Goal: Check status: Check status

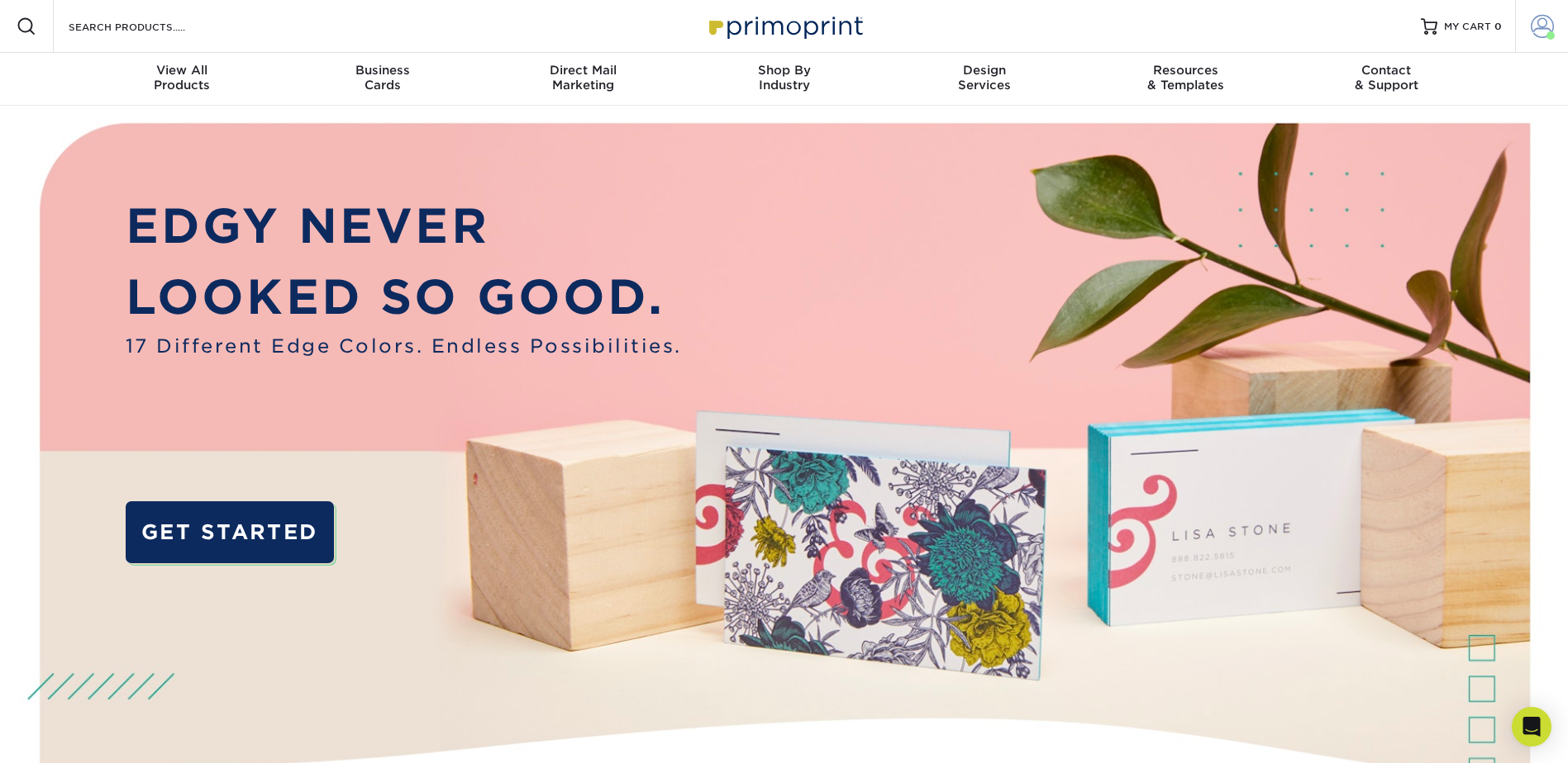
click at [1540, 28] on span at bounding box center [1542, 26] width 23 height 23
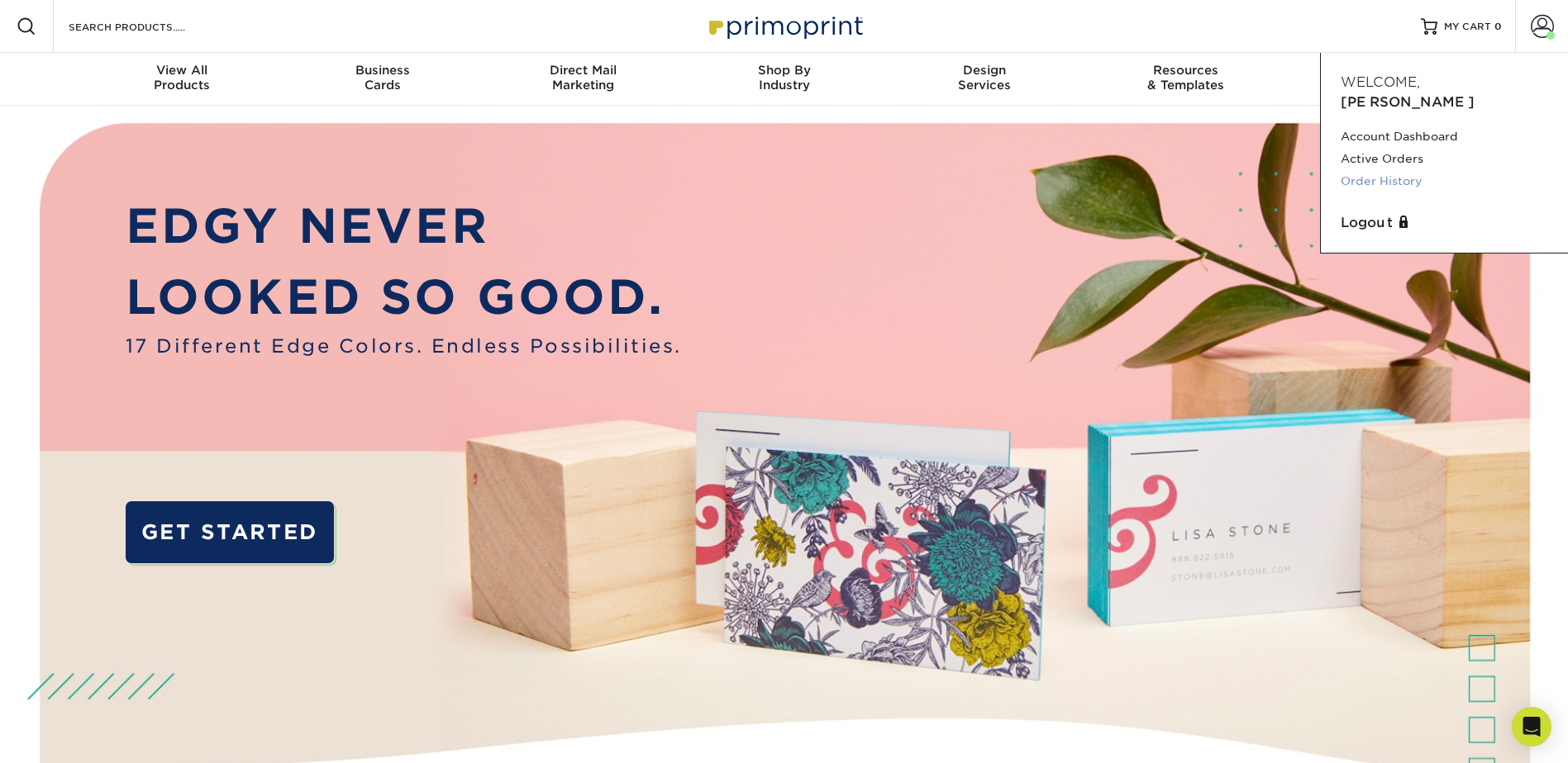
click at [1390, 170] on link "Order History" at bounding box center [1444, 182] width 208 height 22
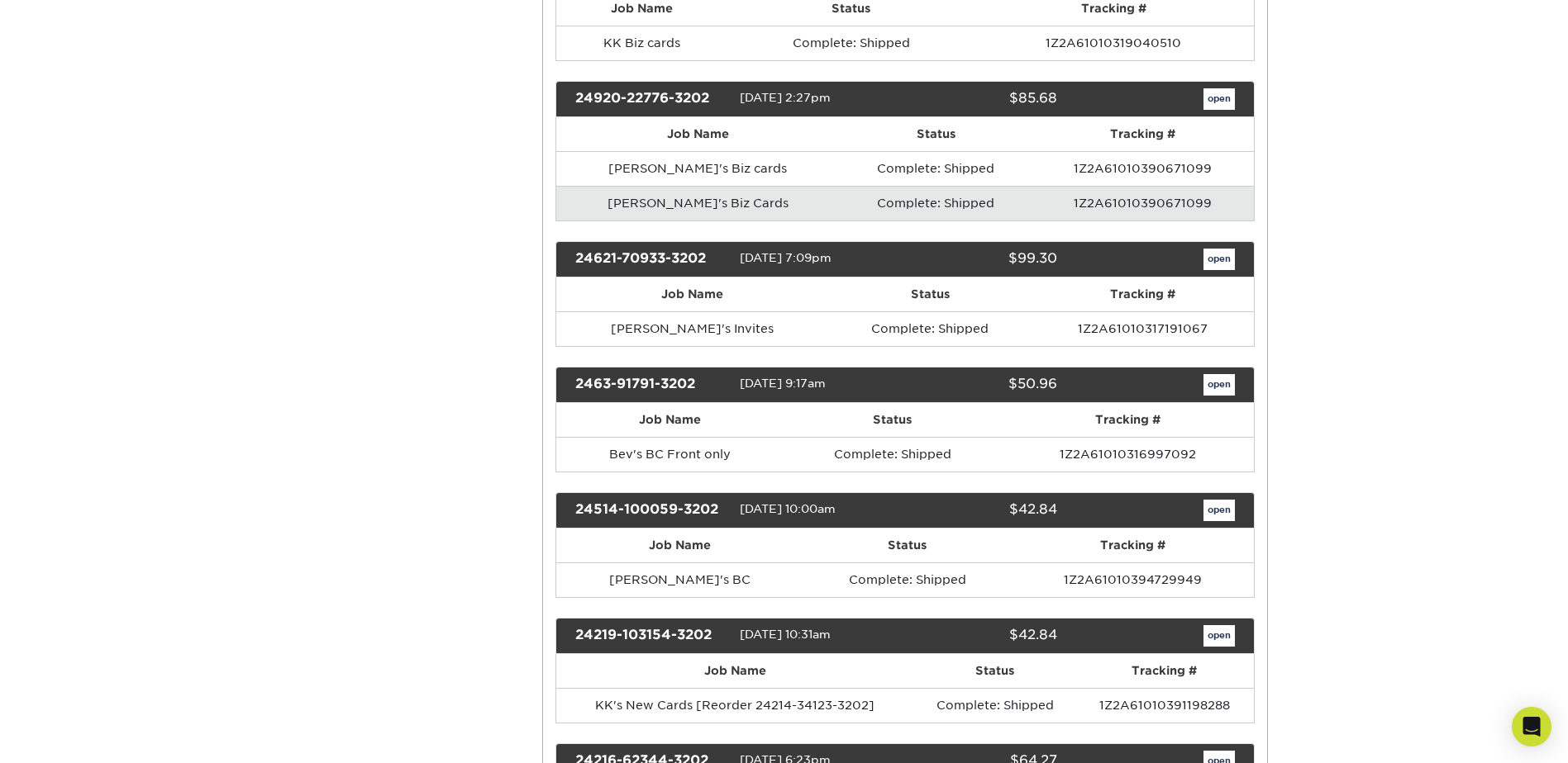
scroll to position [991, 0]
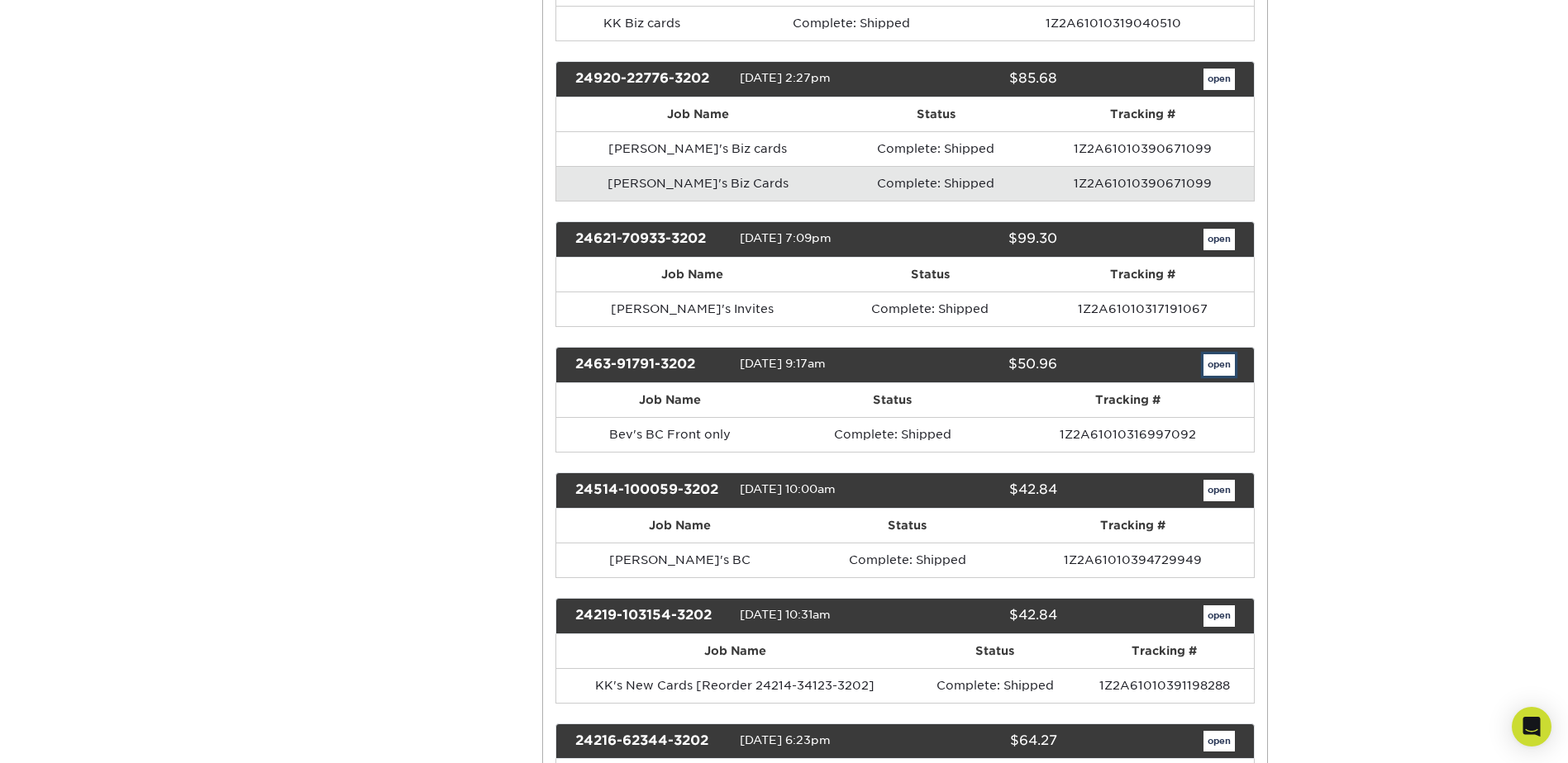
click at [1211, 368] on link "open" at bounding box center [1219, 364] width 32 height 21
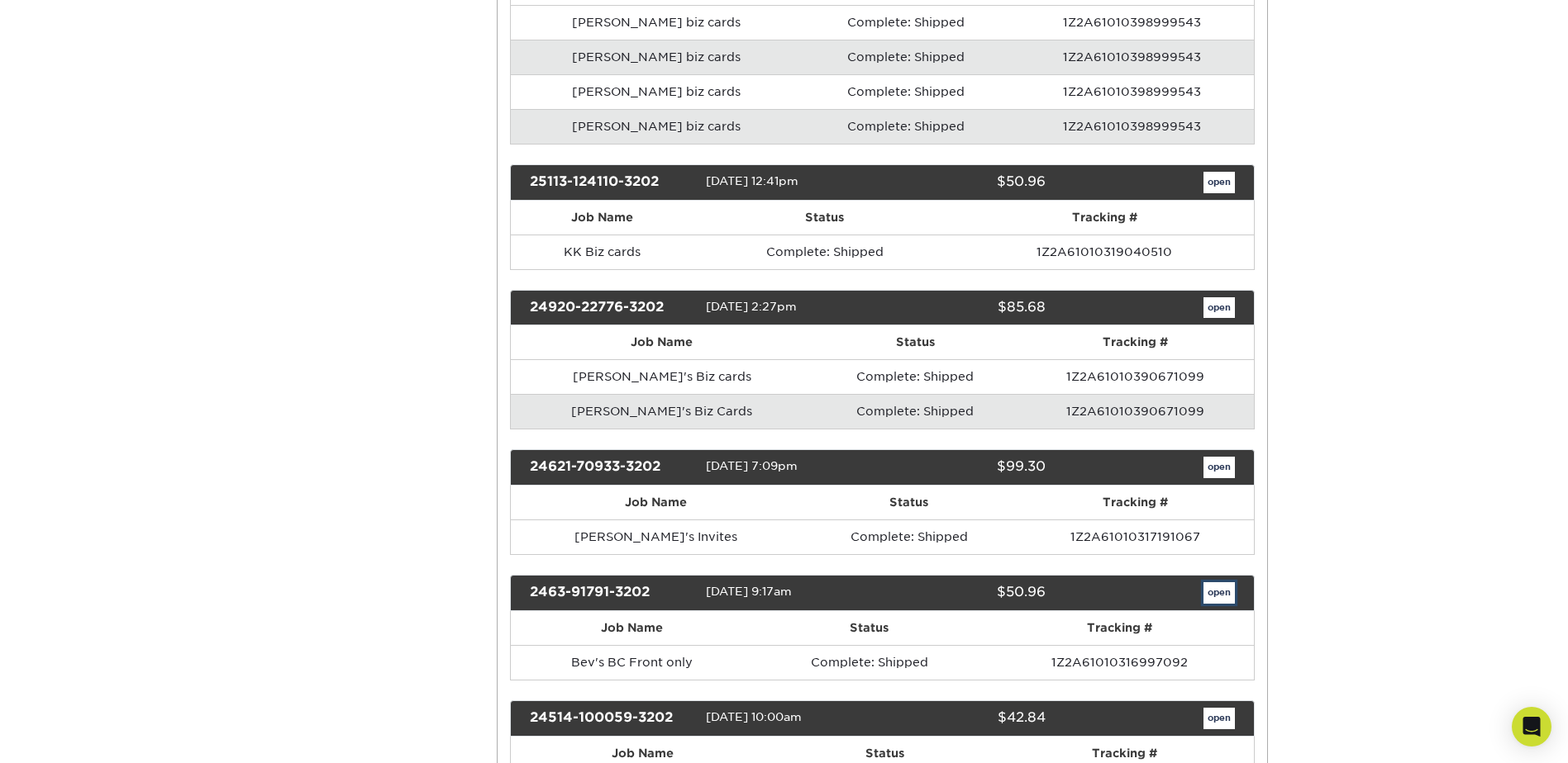
scroll to position [0, 0]
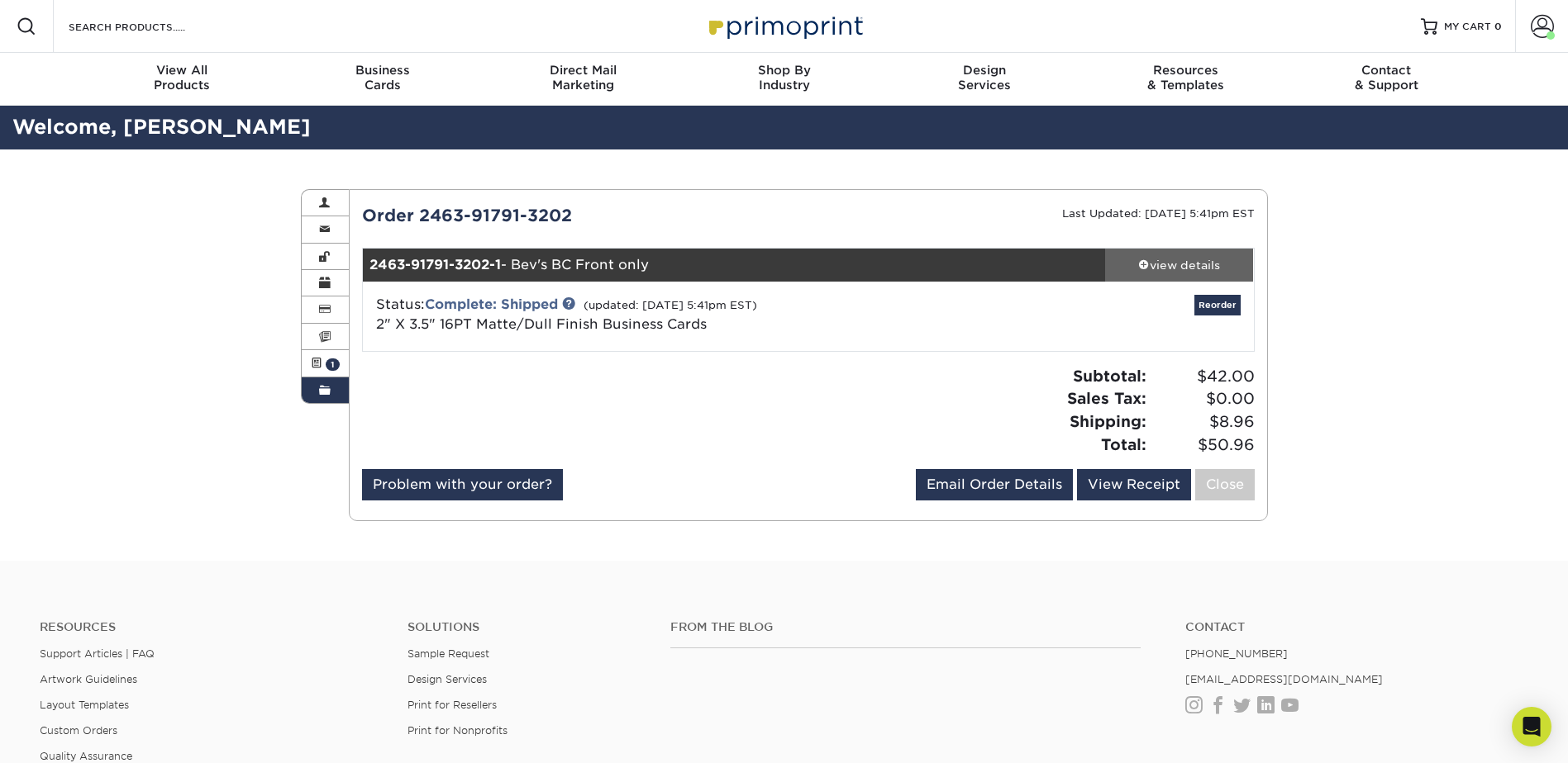
click at [1196, 271] on div "view details" at bounding box center [1179, 266] width 149 height 17
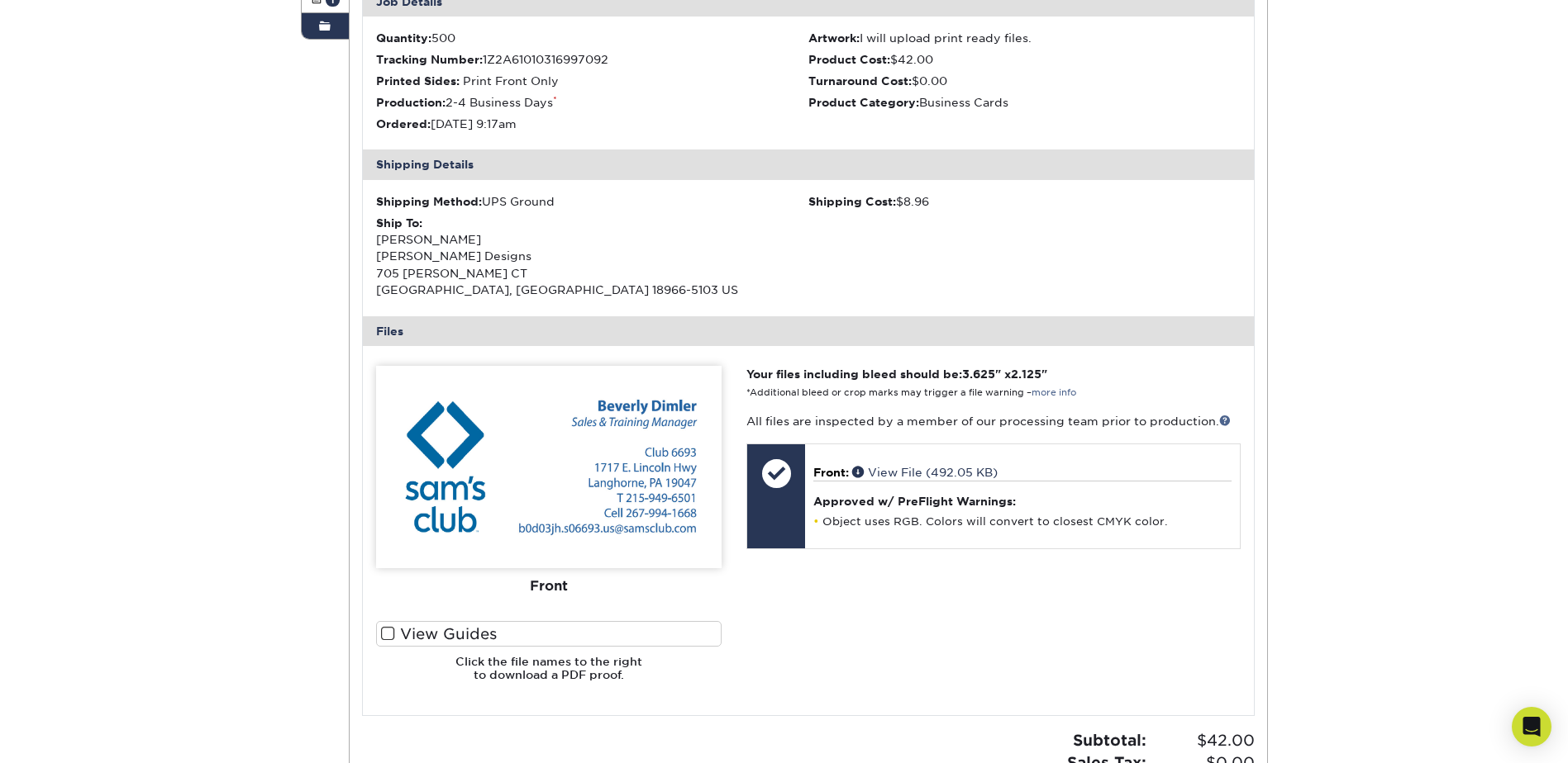
scroll to position [413, 0]
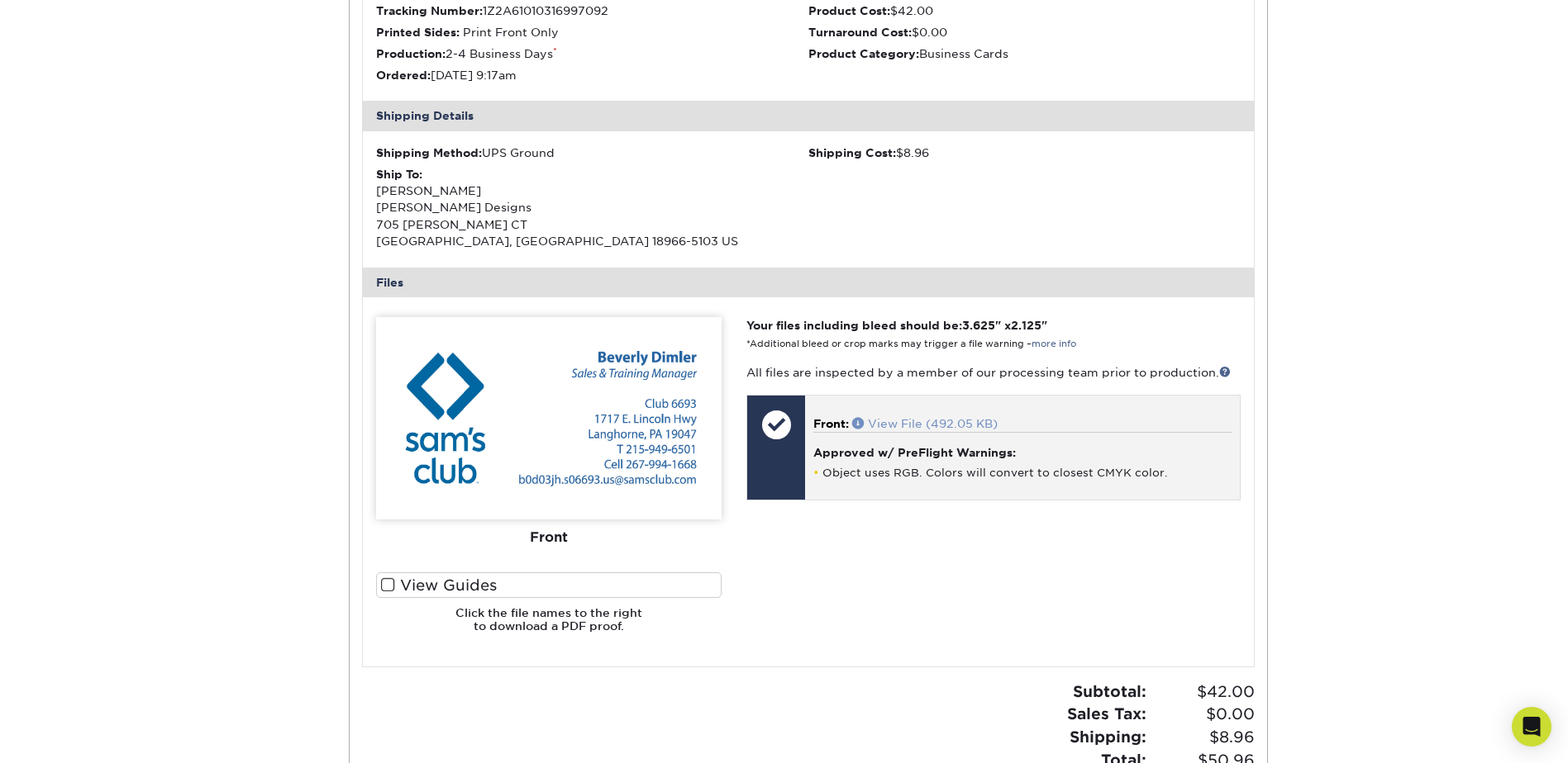
click at [928, 426] on link "View File (492.05 KB)" at bounding box center [925, 424] width 145 height 13
